Goal: Information Seeking & Learning: Find specific fact

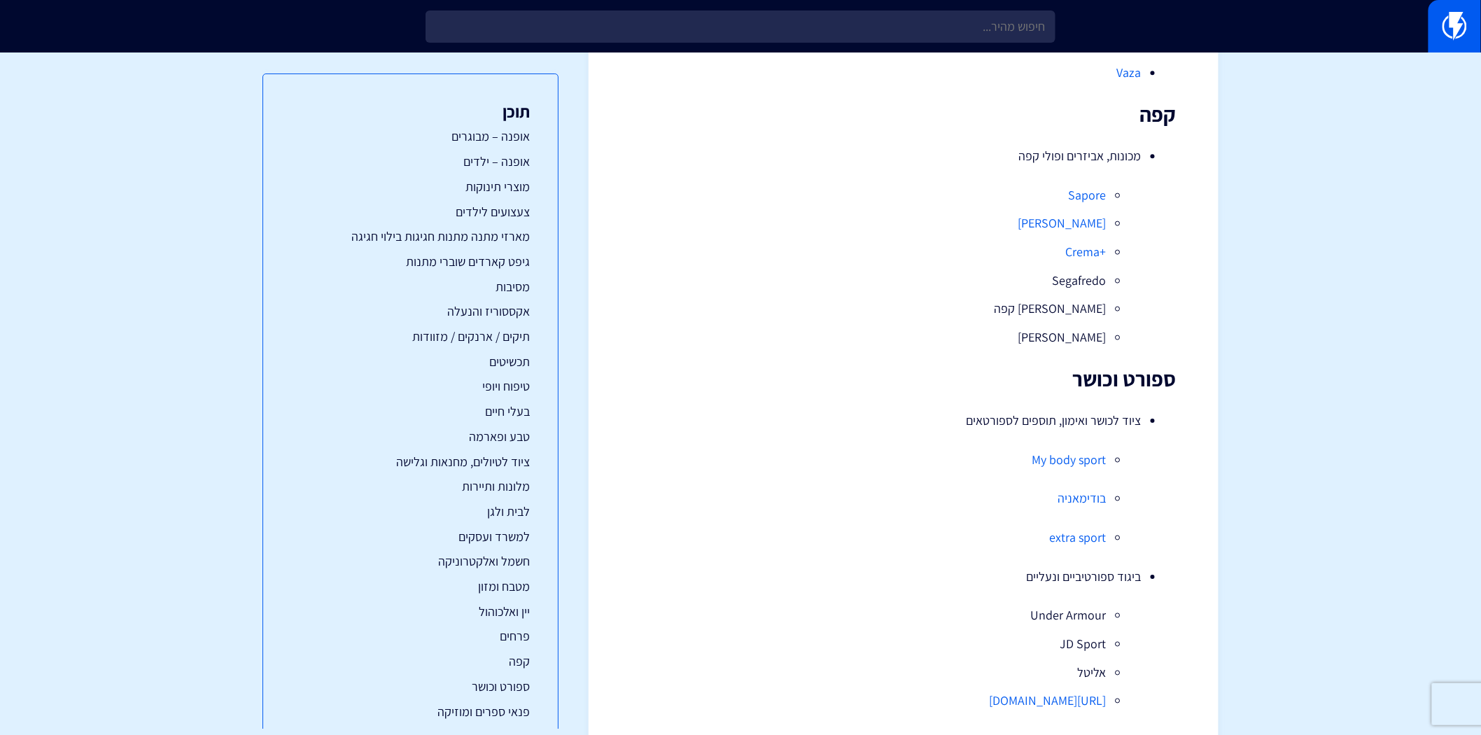
scroll to position [12779, 0]
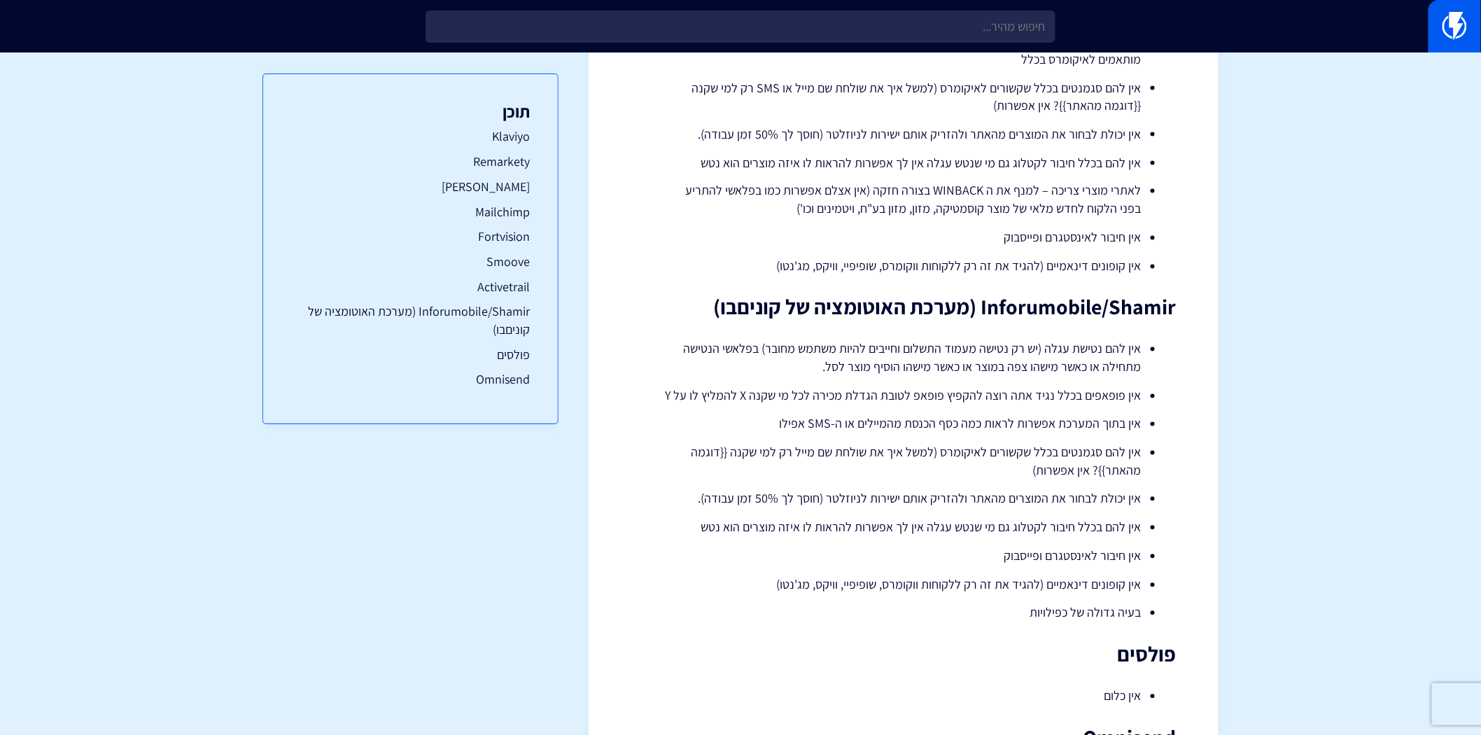
scroll to position [3202, 0]
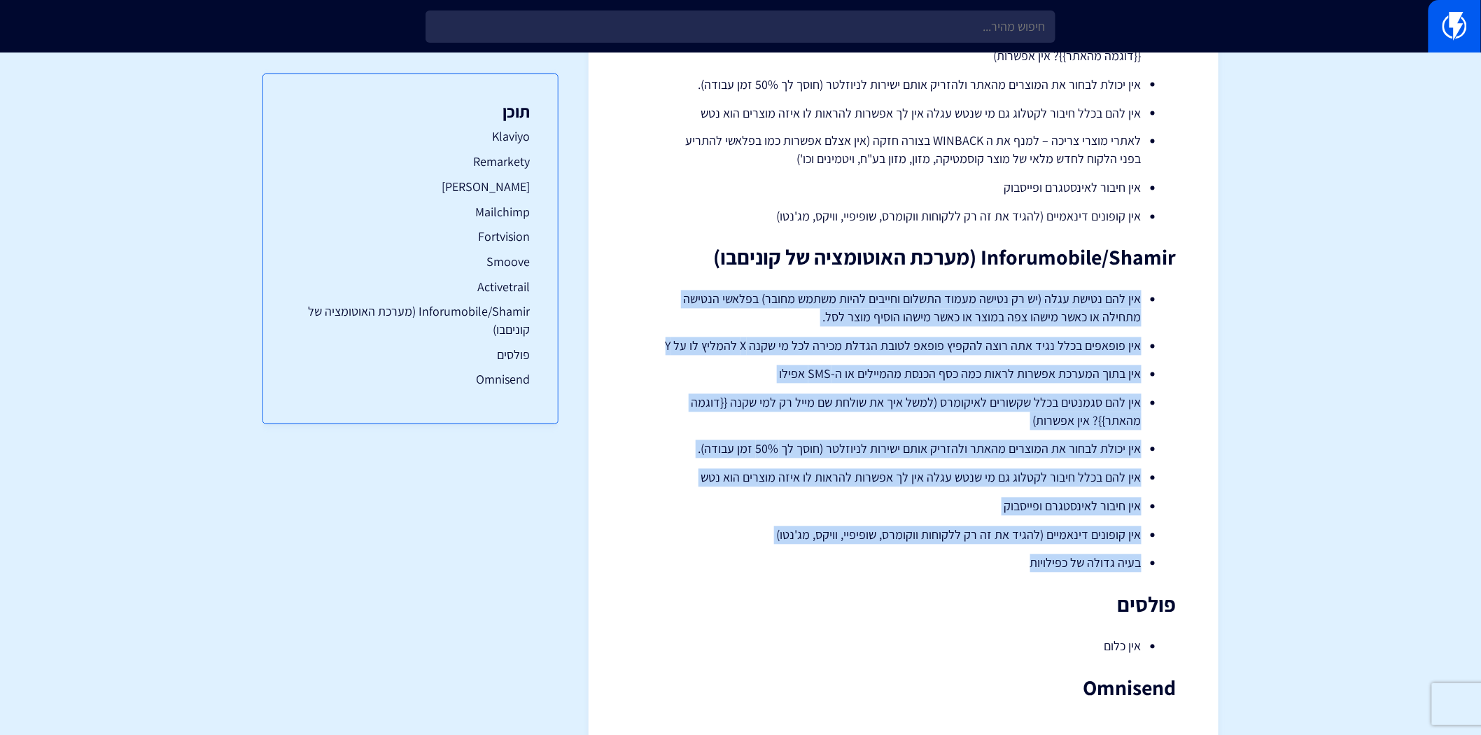
drag, startPoint x: 1016, startPoint y: 514, endPoint x: 1186, endPoint y: 252, distance: 312.7
copy ul "אין להם נטישת עגלה (יש רק נטישה מעמוד התשלום וחייבים להיות משתמש מחובר) בפלאשי …"
